Goal: Find specific page/section: Locate a particular part of the current website

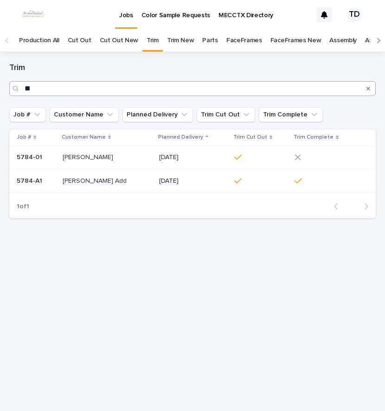
type input "*"
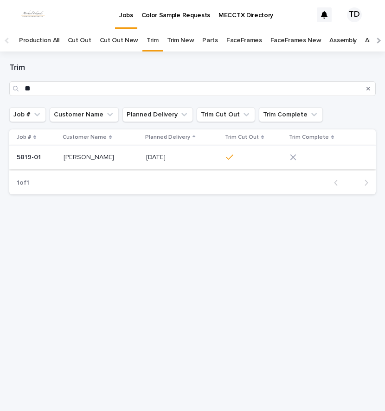
type input "*"
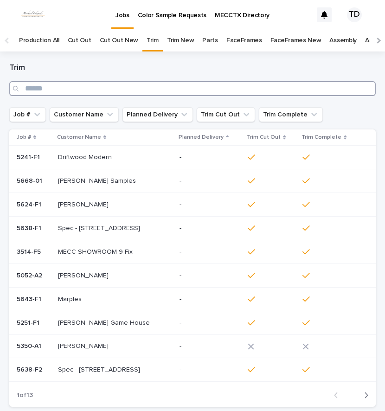
click at [75, 89] on input "Search" at bounding box center [192, 88] width 367 height 15
type input "*"
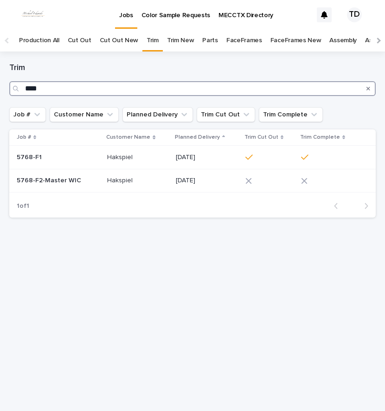
type input "****"
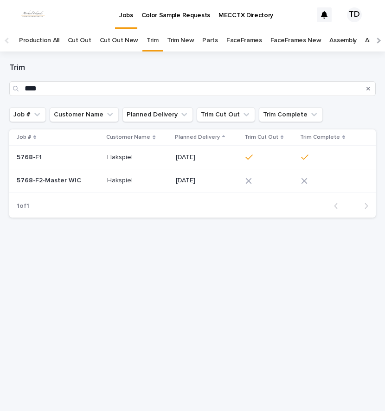
click at [248, 182] on icon at bounding box center [249, 181] width 6 height 6
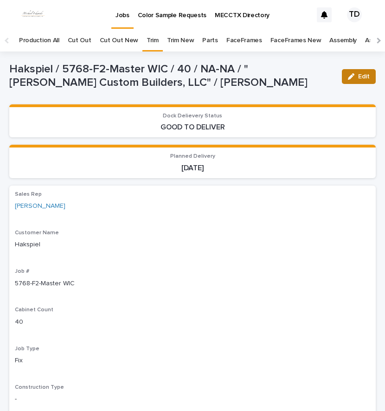
click at [348, 79] on icon "button" at bounding box center [351, 76] width 6 height 6
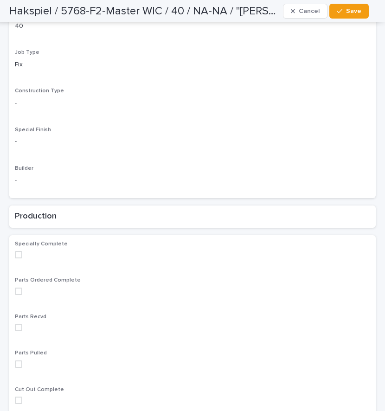
scroll to position [371, 0]
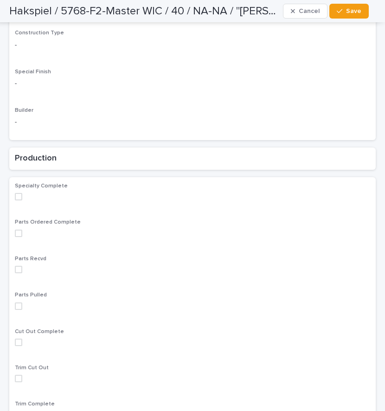
click at [16, 375] on span at bounding box center [18, 378] width 7 height 7
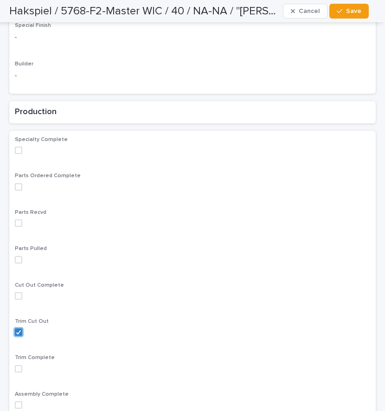
click at [19, 365] on span at bounding box center [18, 368] width 7 height 7
click at [357, 8] on span "Save" at bounding box center [353, 11] width 15 height 6
